Goal: Obtain resource: Obtain resource

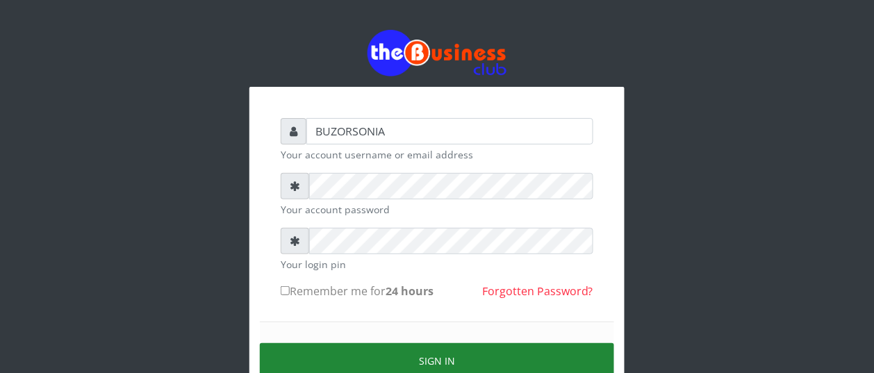
click at [509, 354] on button "Sign in" at bounding box center [437, 360] width 354 height 35
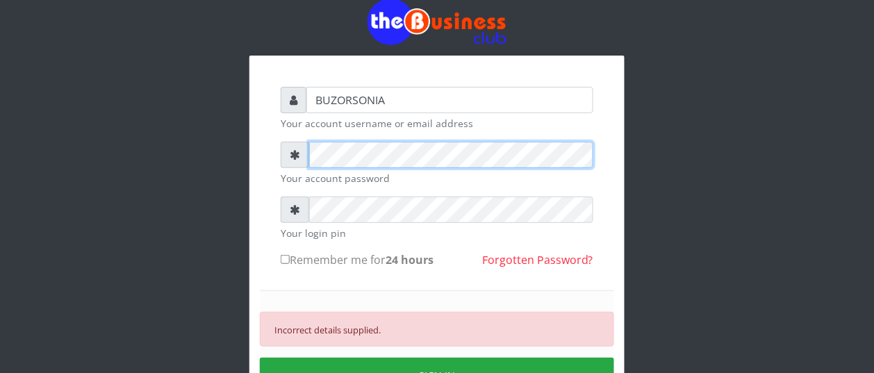
scroll to position [69, 0]
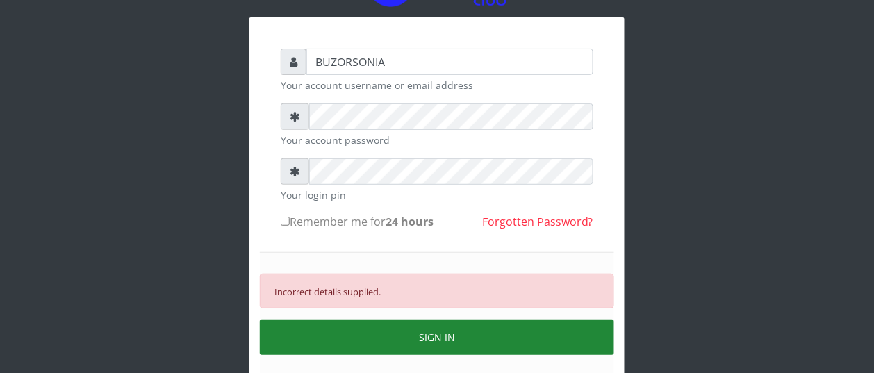
click at [483, 349] on button "SIGN IN" at bounding box center [437, 337] width 354 height 35
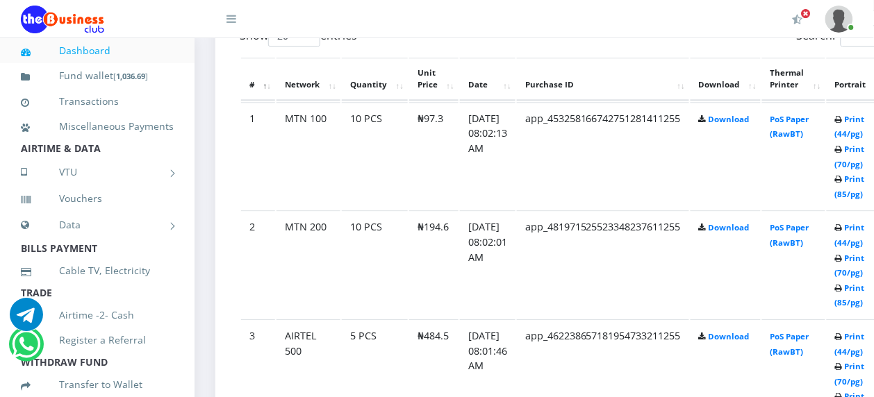
scroll to position [811, 0]
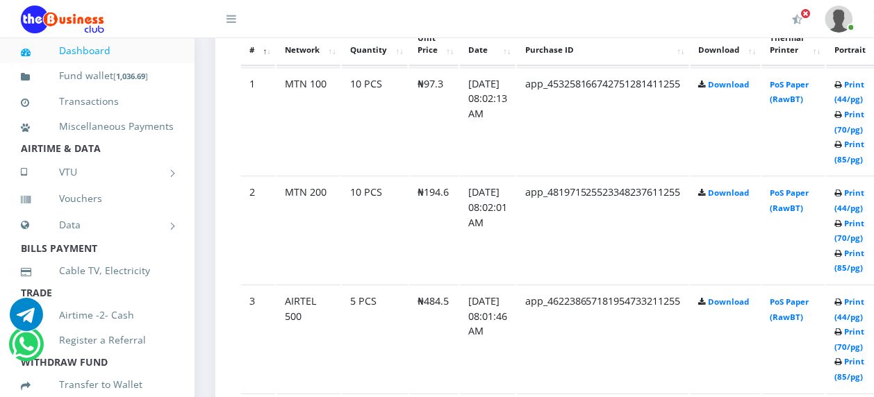
click at [724, 113] on td "Download" at bounding box center [726, 121] width 70 height 108
click at [865, 368] on link "Print (85/pg)" at bounding box center [850, 369] width 30 height 26
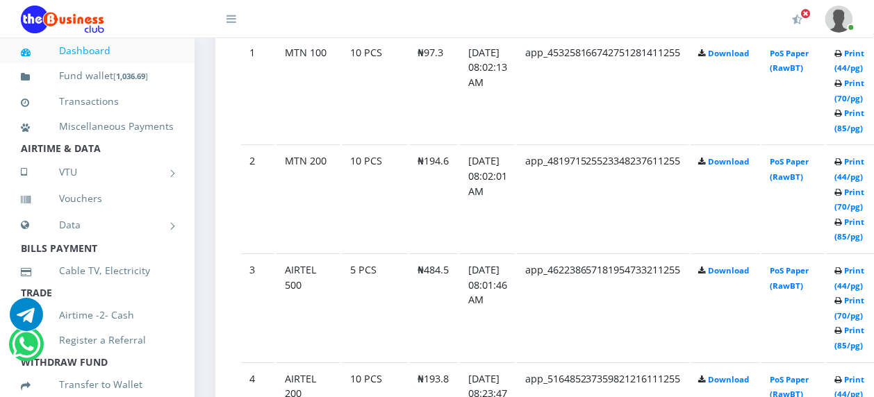
scroll to position [811, 0]
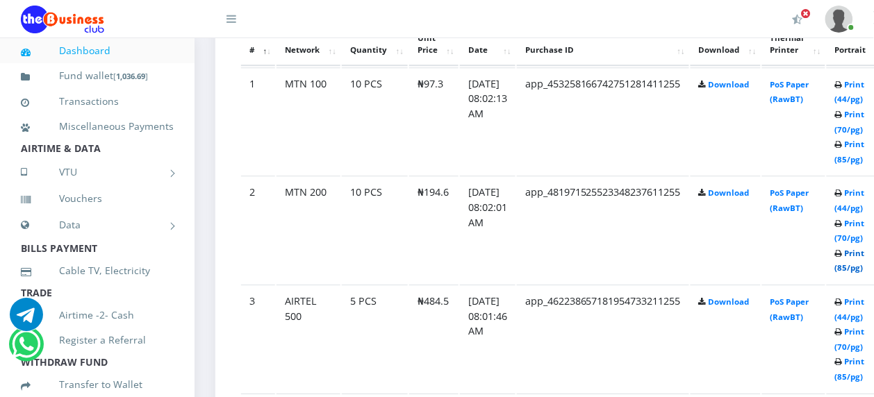
click at [865, 254] on link "Print (85/pg)" at bounding box center [850, 261] width 30 height 26
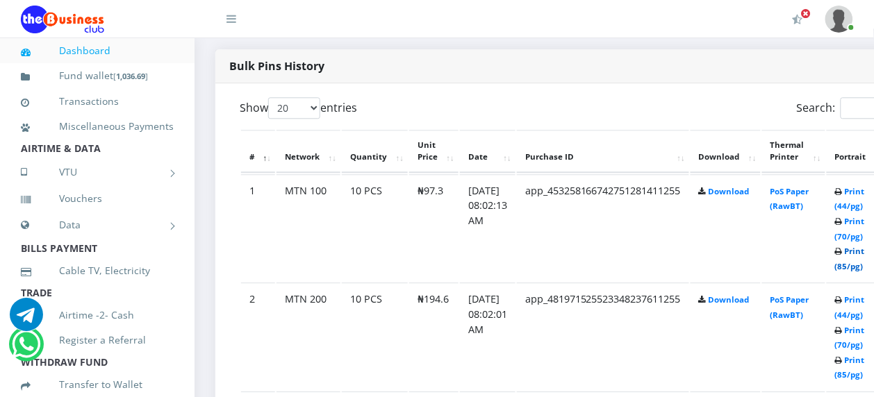
scroll to position [704, 0]
click at [865, 252] on link "Print (85/pg)" at bounding box center [850, 259] width 30 height 26
